Goal: Find specific page/section: Find specific page/section

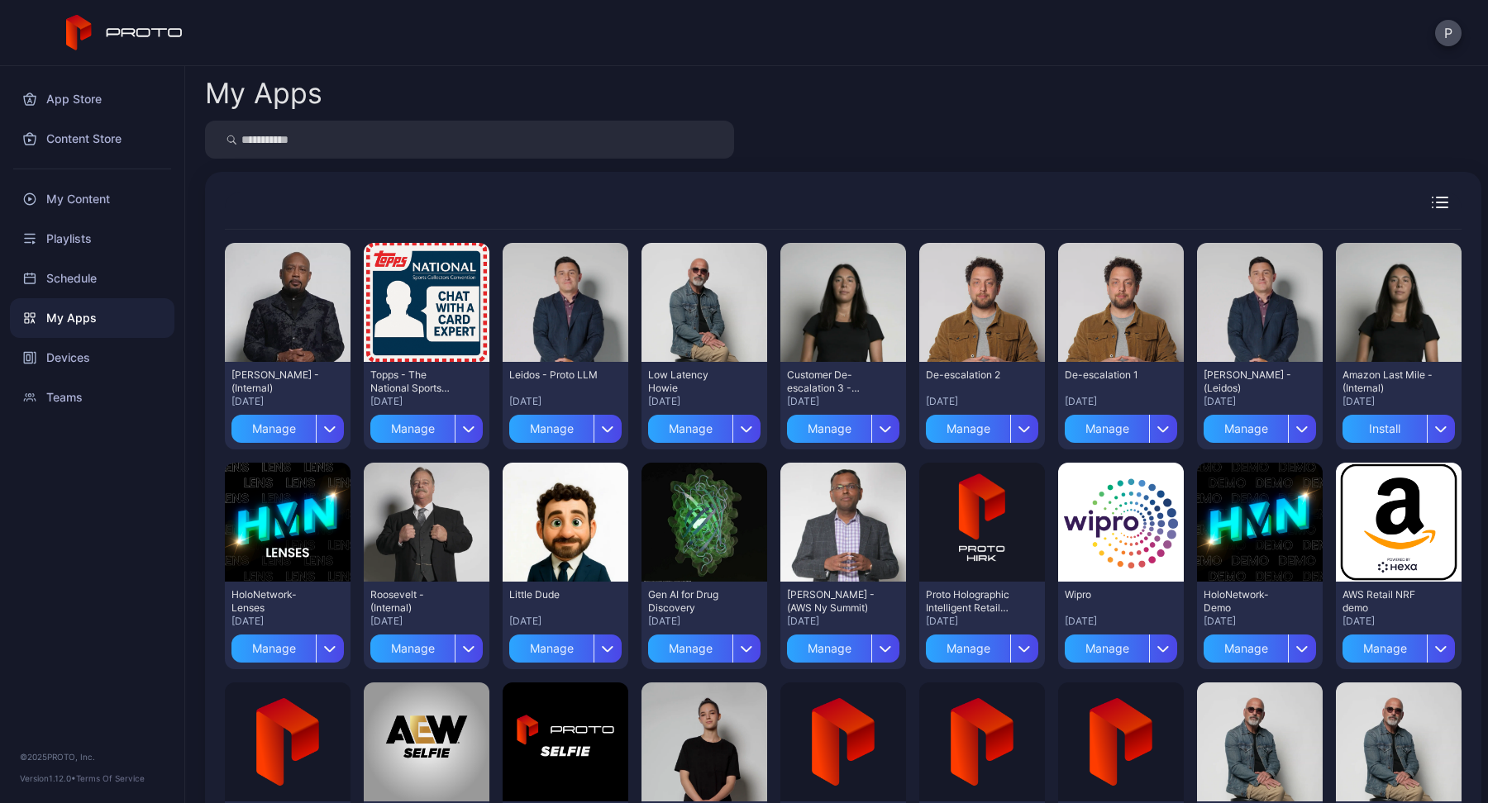
scroll to position [271, 0]
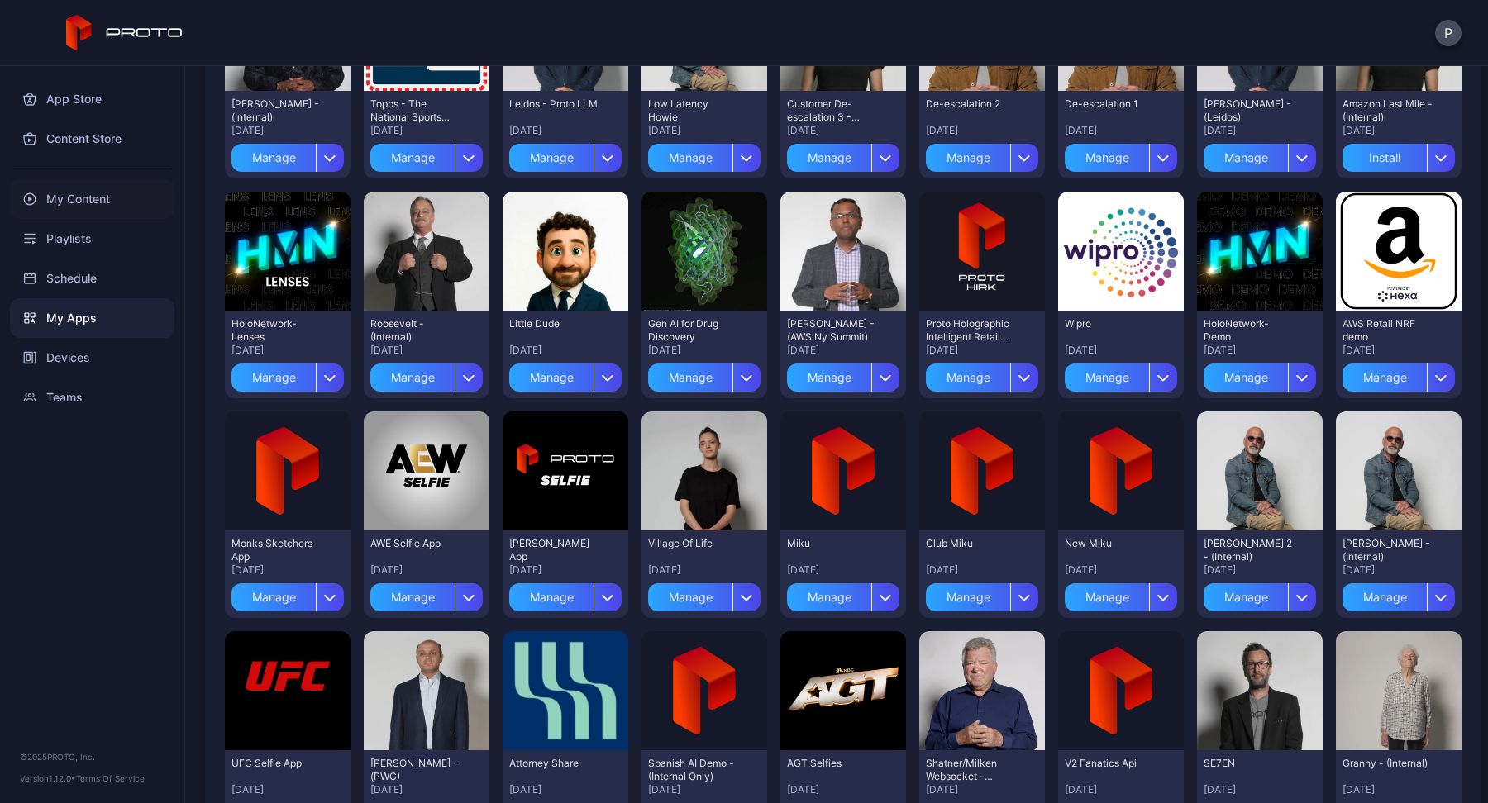
click at [78, 199] on div "My Content" at bounding box center [92, 199] width 164 height 40
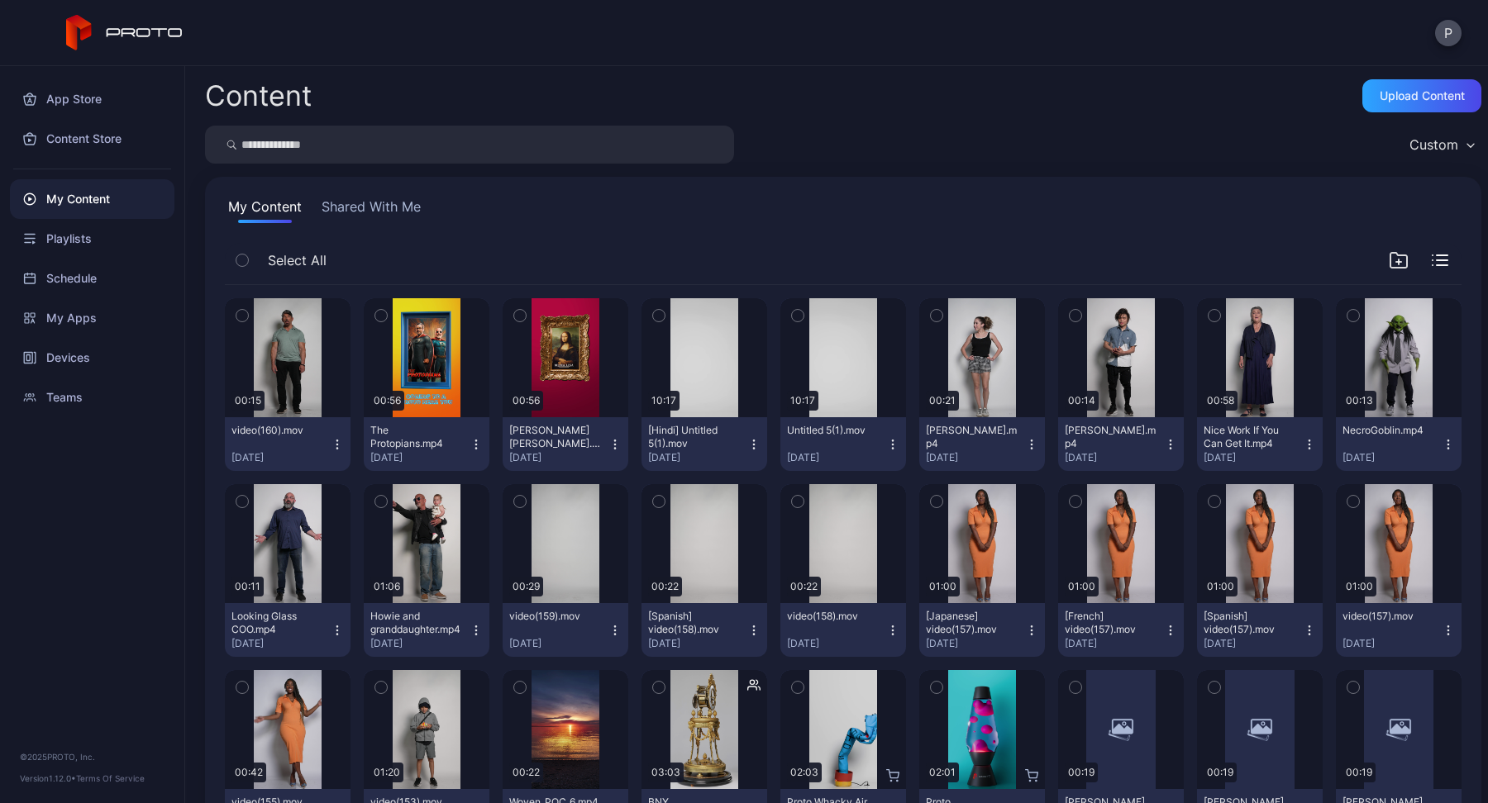
click at [369, 136] on input "search" at bounding box center [469, 145] width 529 height 38
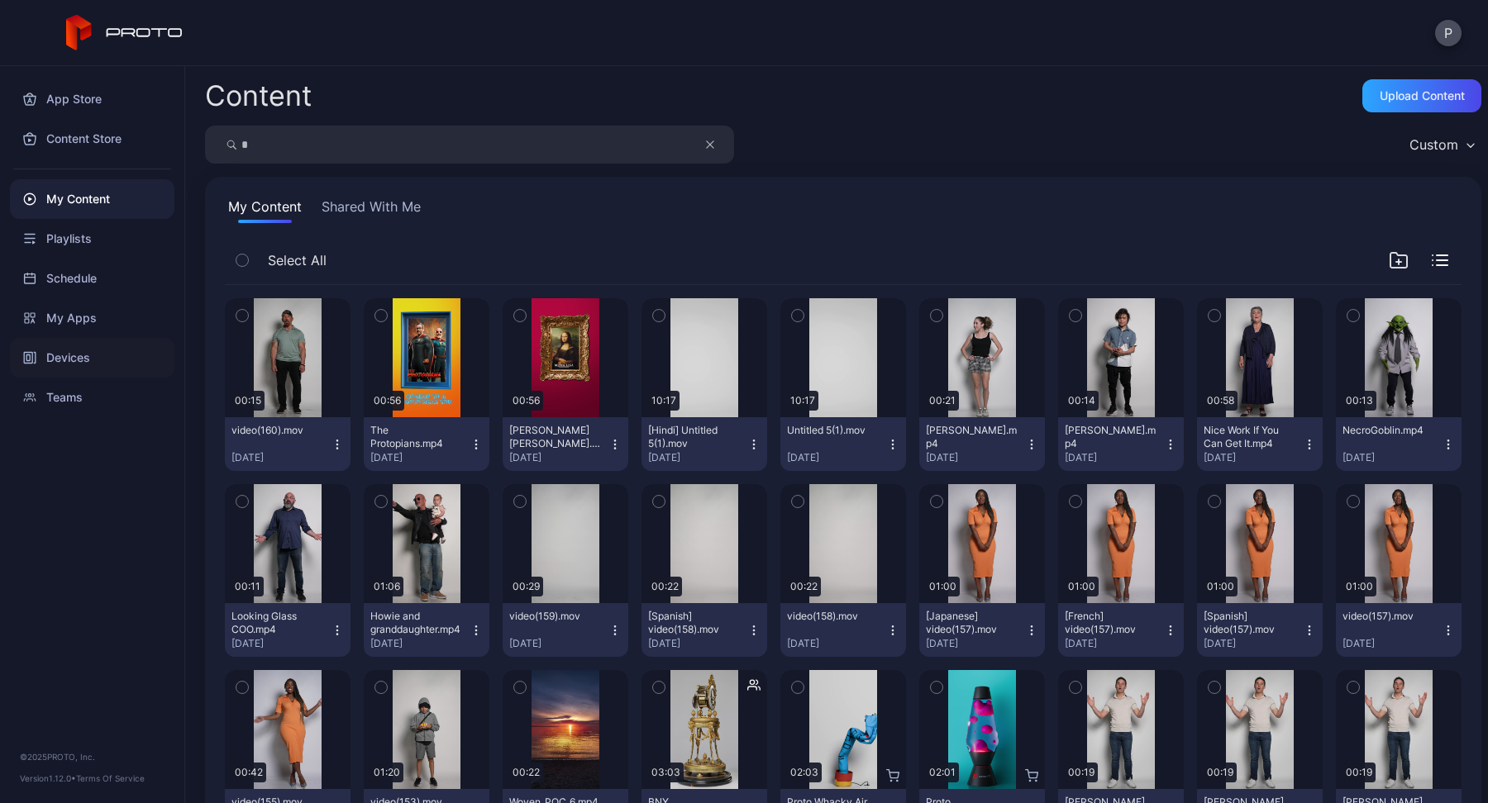
type input "*"
click at [93, 354] on div "Devices" at bounding box center [92, 358] width 164 height 40
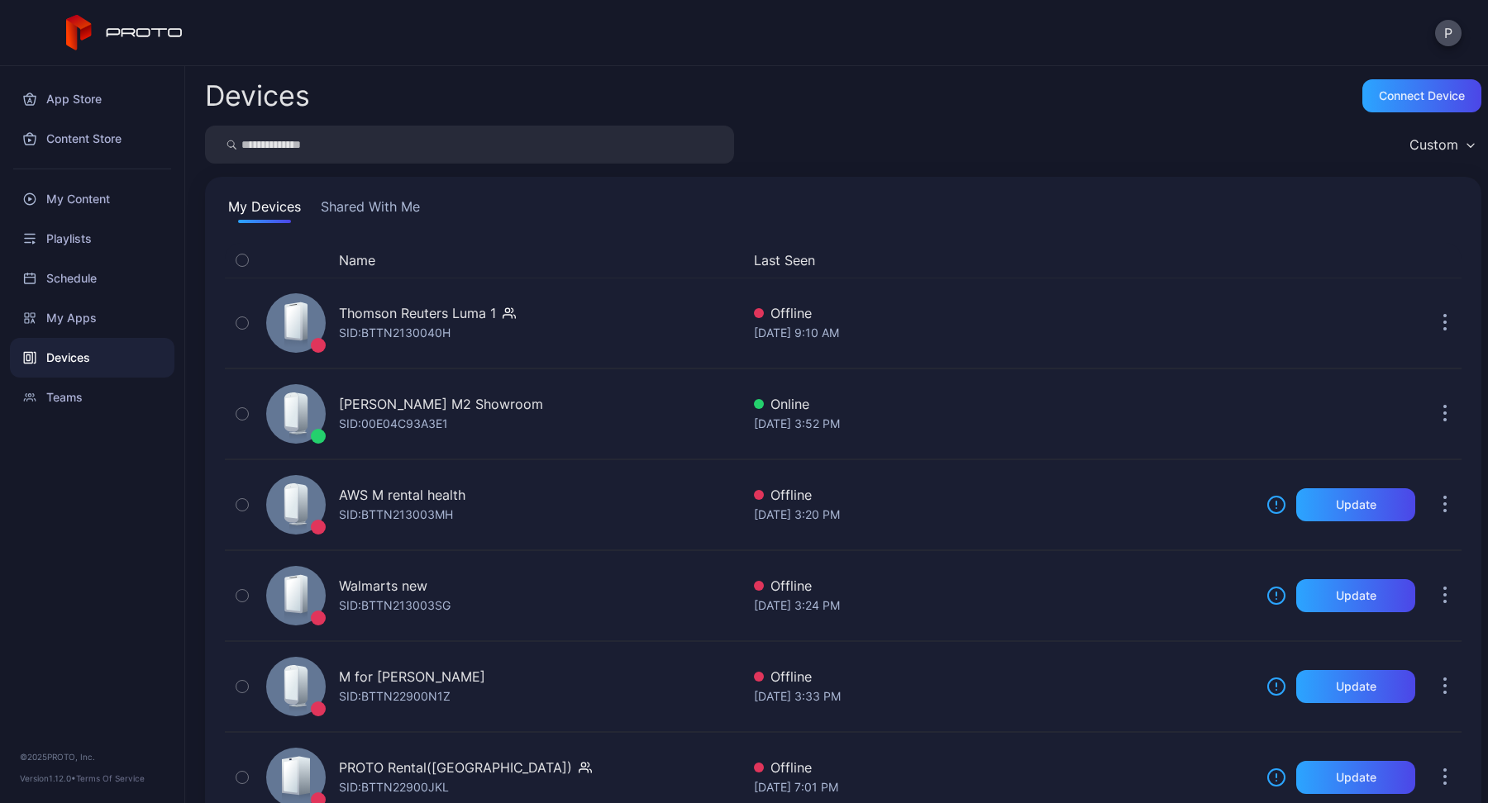
click at [343, 147] on input "search" at bounding box center [469, 145] width 529 height 38
type input "***"
